Goal: Task Accomplishment & Management: Manage account settings

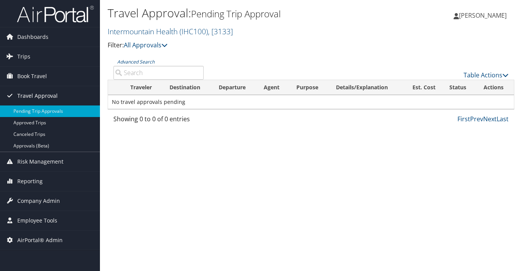
click at [33, 95] on span "Travel Approval" at bounding box center [37, 95] width 40 height 19
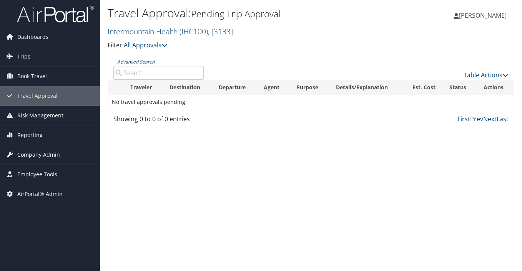
click at [33, 158] on span "Company Admin" at bounding box center [38, 154] width 43 height 19
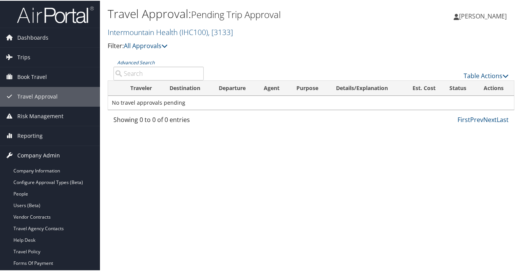
click at [33, 157] on span "Company Admin" at bounding box center [38, 154] width 43 height 19
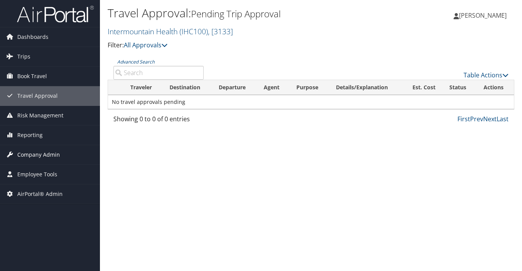
click at [40, 154] on span "Company Admin" at bounding box center [38, 154] width 43 height 19
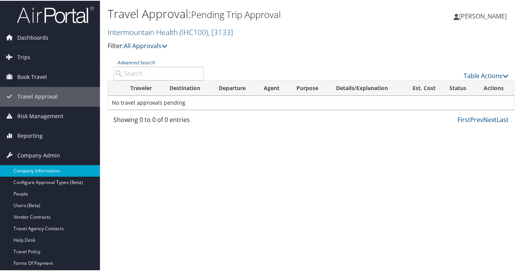
click at [40, 168] on link "Company Information" at bounding box center [50, 170] width 100 height 12
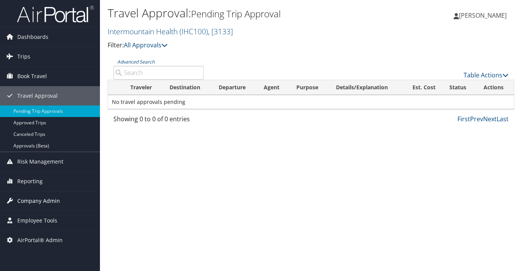
click at [32, 198] on span "Company Admin" at bounding box center [38, 200] width 43 height 19
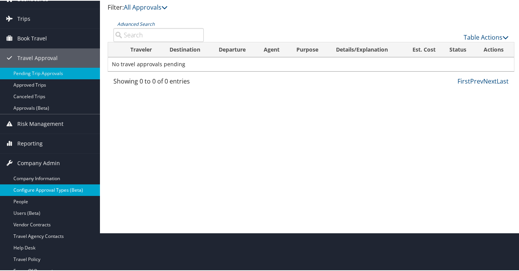
scroll to position [77, 0]
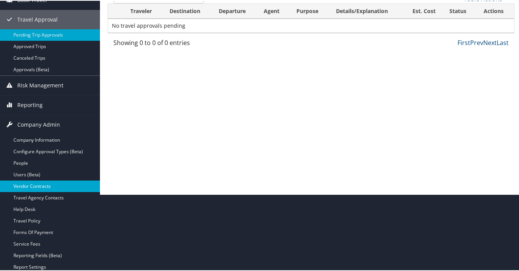
click at [31, 187] on link "Vendor Contracts" at bounding box center [50, 185] width 100 height 12
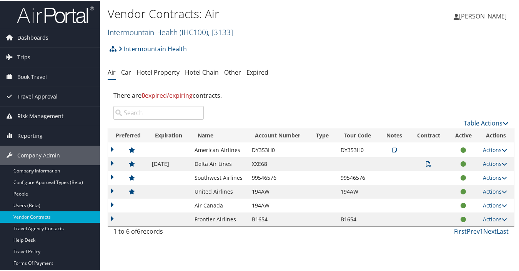
click at [148, 30] on link "Intermountain Health ( IHC100 ) , [ 3133 ]" at bounding box center [170, 31] width 125 height 10
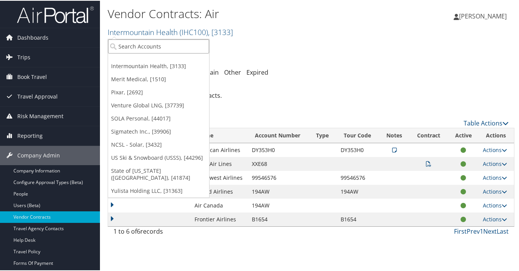
click at [147, 45] on input "search" at bounding box center [158, 45] width 101 height 14
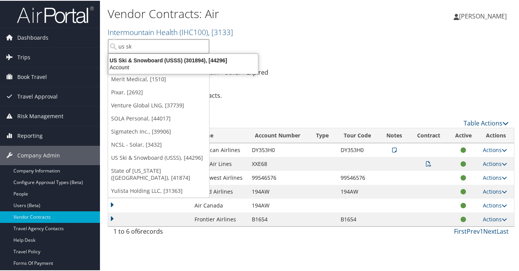
type input "us ski"
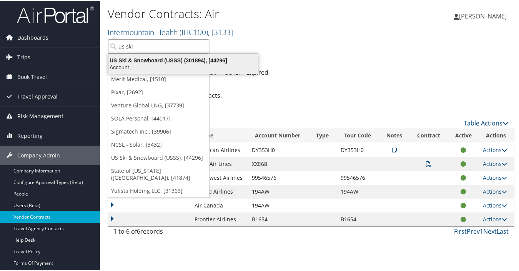
click at [140, 60] on div "US Ski & Snowboard (USSS) (301894), [44296]" at bounding box center [183, 59] width 159 height 7
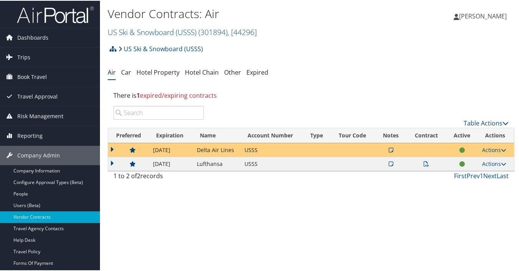
click at [149, 95] on span "1 expired/expiring contracts" at bounding box center [176, 94] width 80 height 8
click at [257, 71] on link "Expired" at bounding box center [257, 71] width 22 height 8
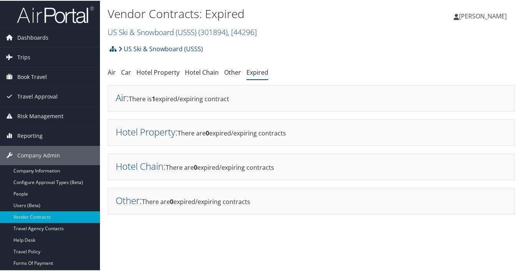
click at [119, 96] on link "Air" at bounding box center [121, 96] width 11 height 13
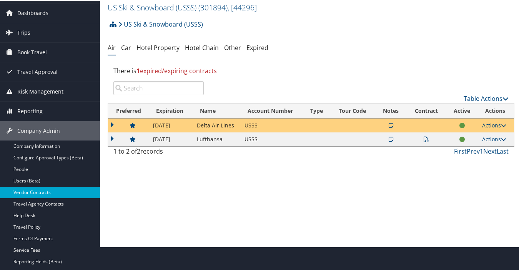
scroll to position [38, 0]
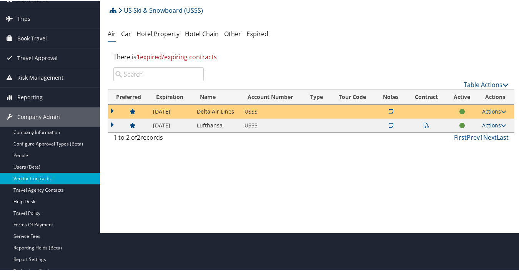
click at [24, 211] on link "Travel Policy" at bounding box center [50, 212] width 100 height 12
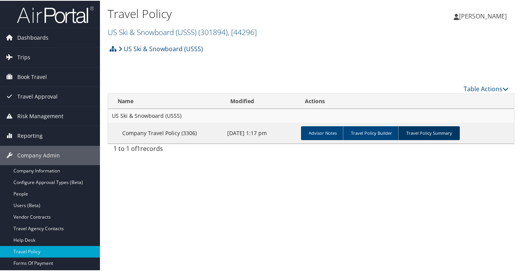
click at [434, 133] on link "Travel Policy Summary" at bounding box center [428, 132] width 61 height 14
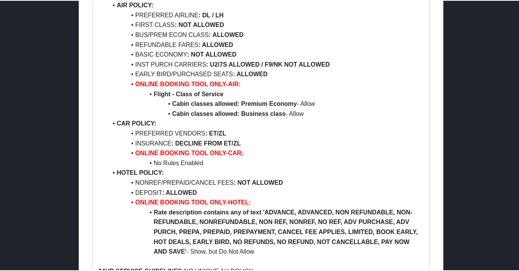
scroll to position [1041, 0]
